Goal: Transaction & Acquisition: Purchase product/service

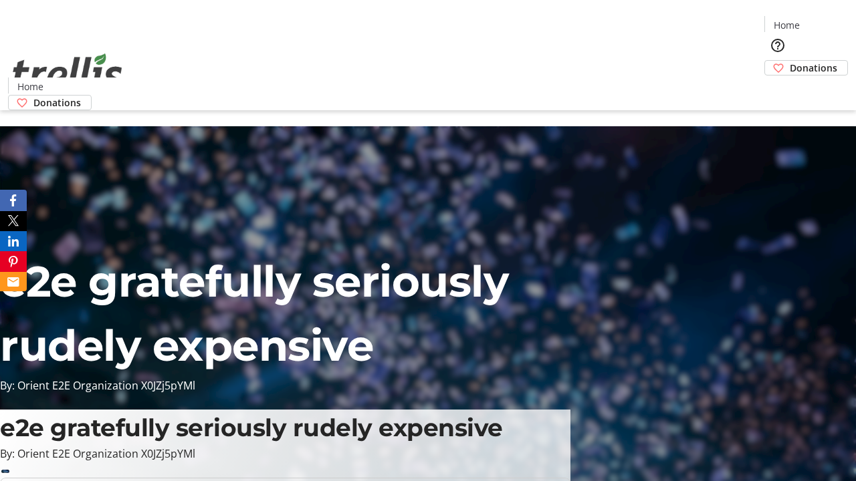
click at [790, 61] on span "Donations" at bounding box center [813, 68] width 47 height 14
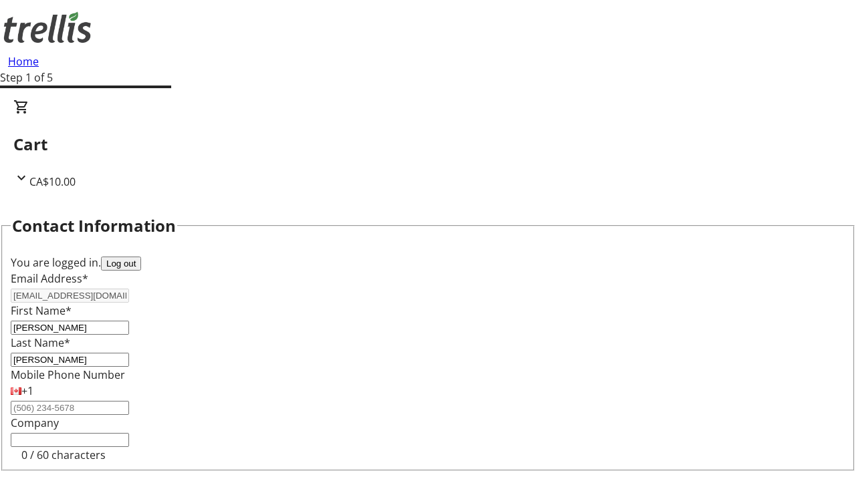
select select "BC"
select select "CA"
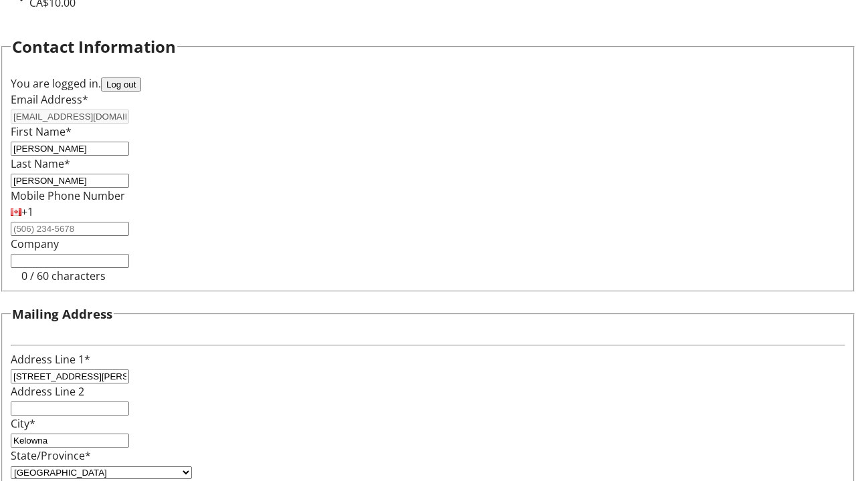
type input "V1Y 0C2"
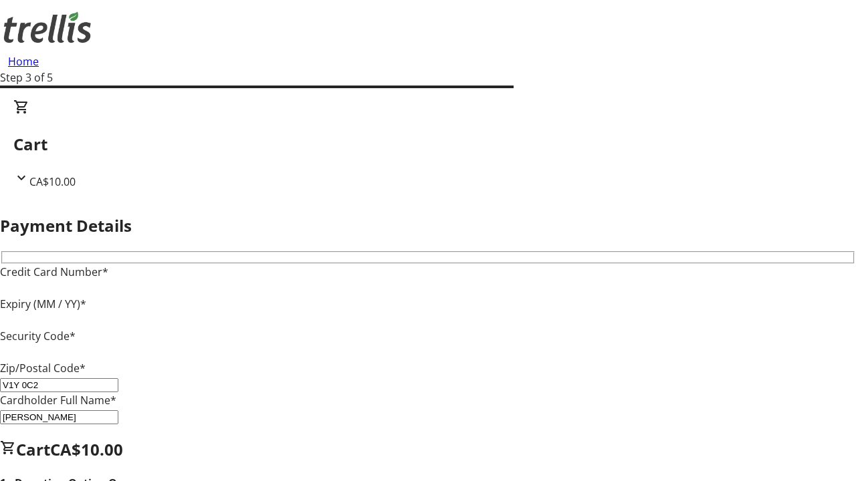
type input "V1Y 0C2"
